Goal: Check status

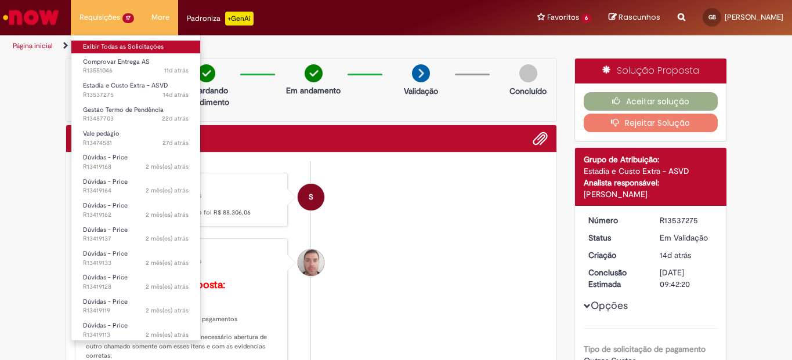
click at [109, 48] on link "Exibir Todas as Solicitações" at bounding box center [135, 47] width 129 height 13
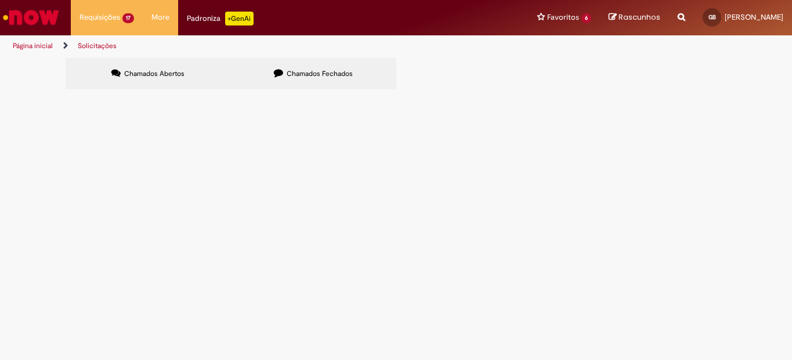
click at [0, 0] on span "Favor se atender a coluna "Pedido", tem as informações que você solicitou." at bounding box center [0, 0] width 0 height 0
click at [309, 213] on main "Solicitações Chamados Abertos Chamados Fechados Itens solicitados Exportar como…" at bounding box center [396, 208] width 792 height 303
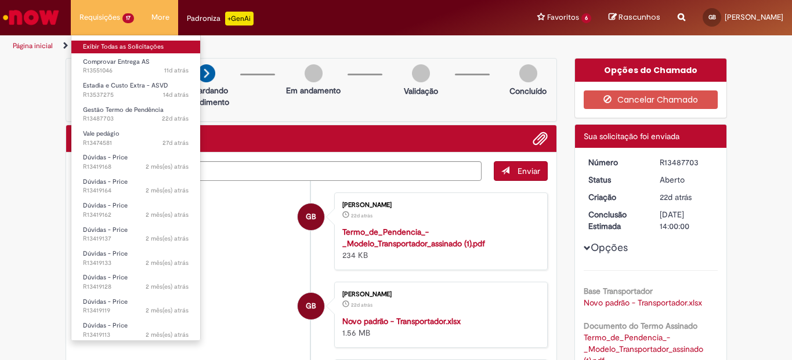
click at [126, 43] on link "Exibir Todas as Solicitações" at bounding box center [135, 47] width 129 height 13
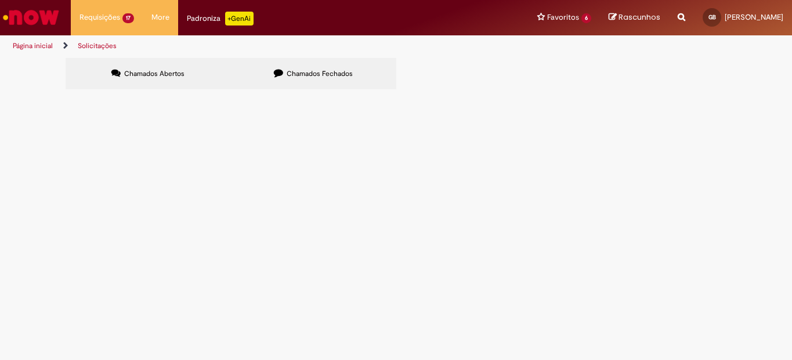
click at [0, 0] on span "Boa noite! Em anexo os Vale Pedágios com pendências, obrigado" at bounding box center [0, 0] width 0 height 0
